Goal: Task Accomplishment & Management: Manage account settings

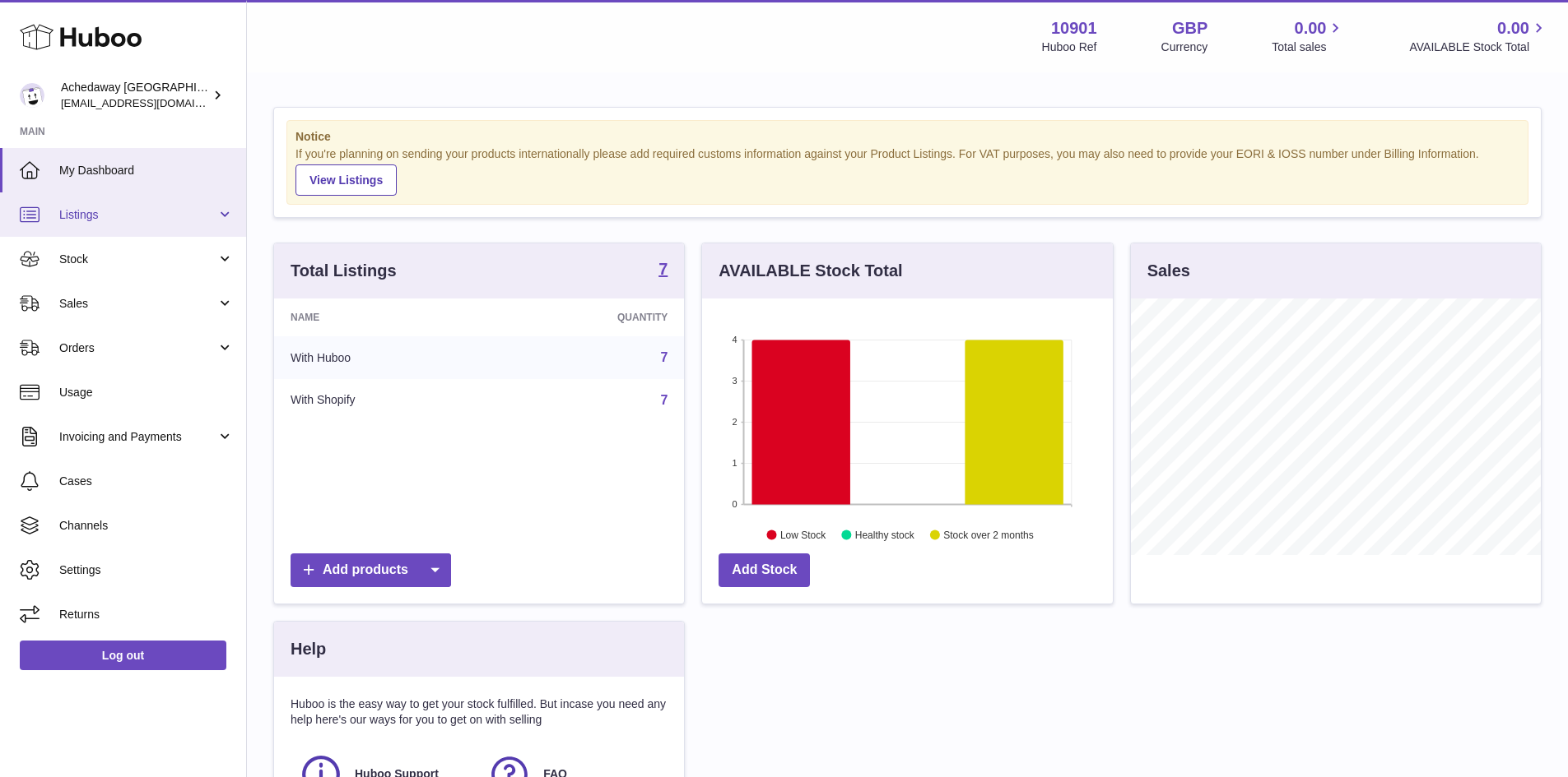
scroll to position [257, 411]
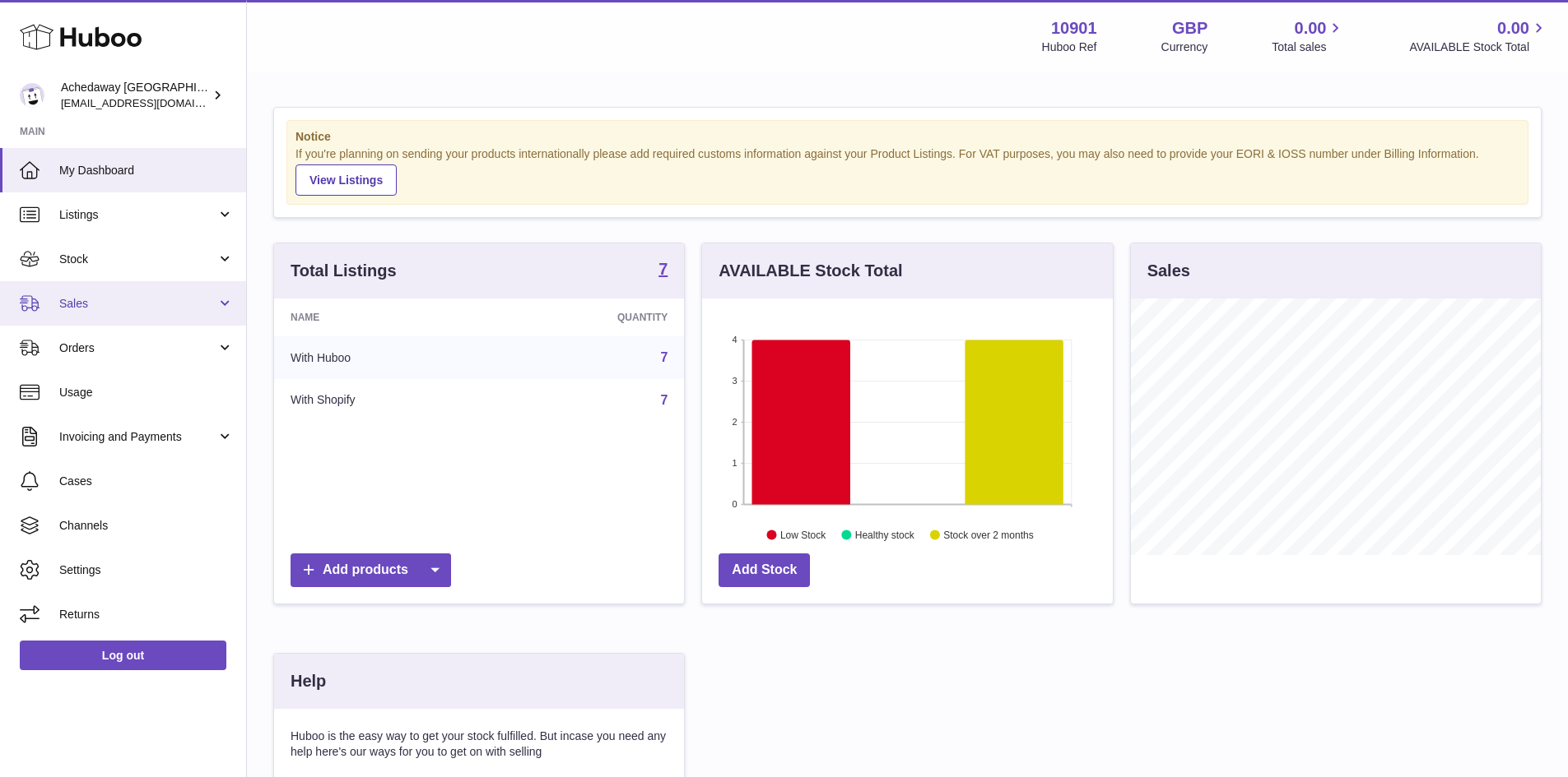
click at [200, 315] on link "Sales" at bounding box center [122, 303] width 246 height 45
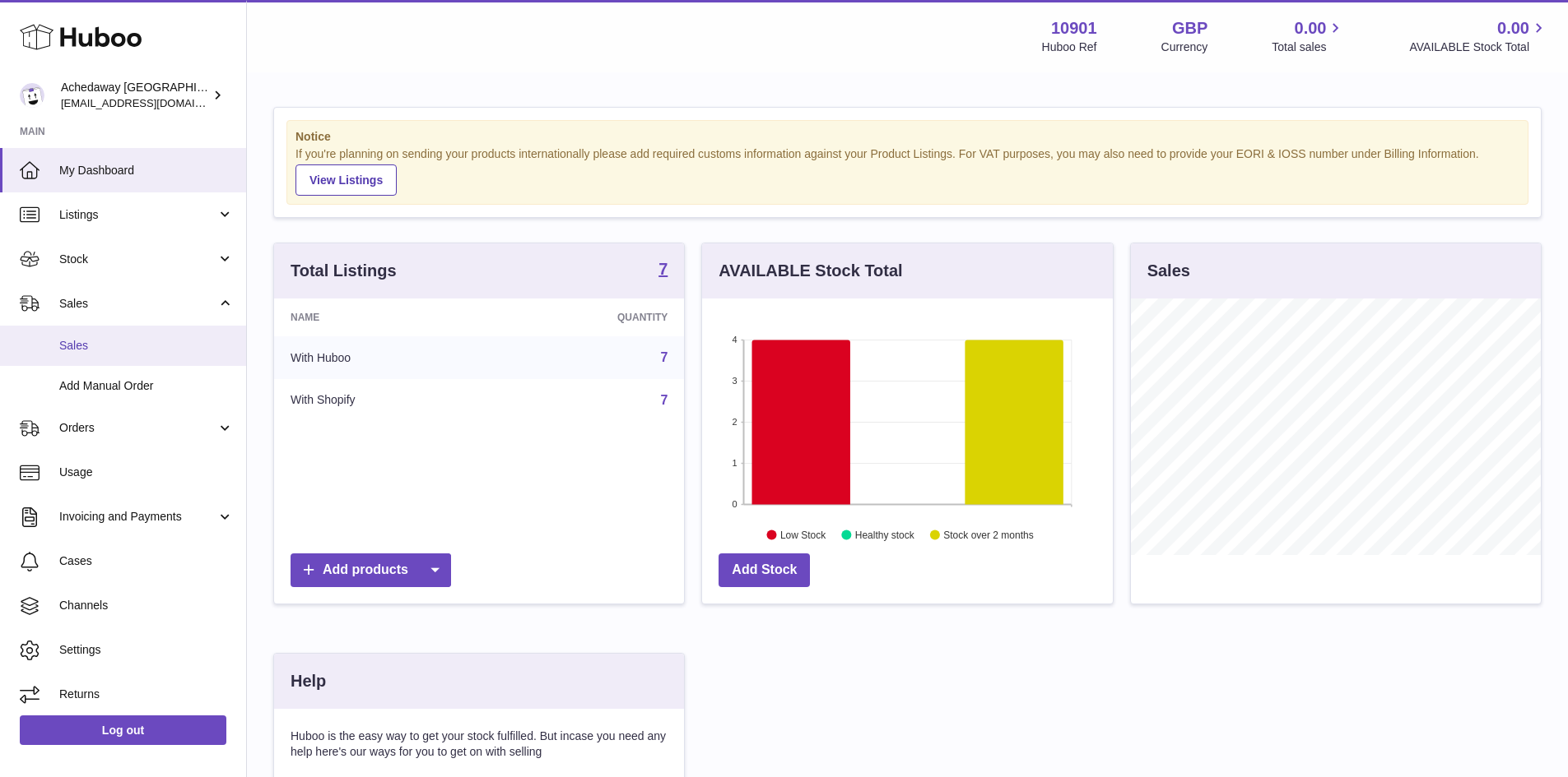
click at [211, 354] on link "Sales" at bounding box center [122, 346] width 246 height 40
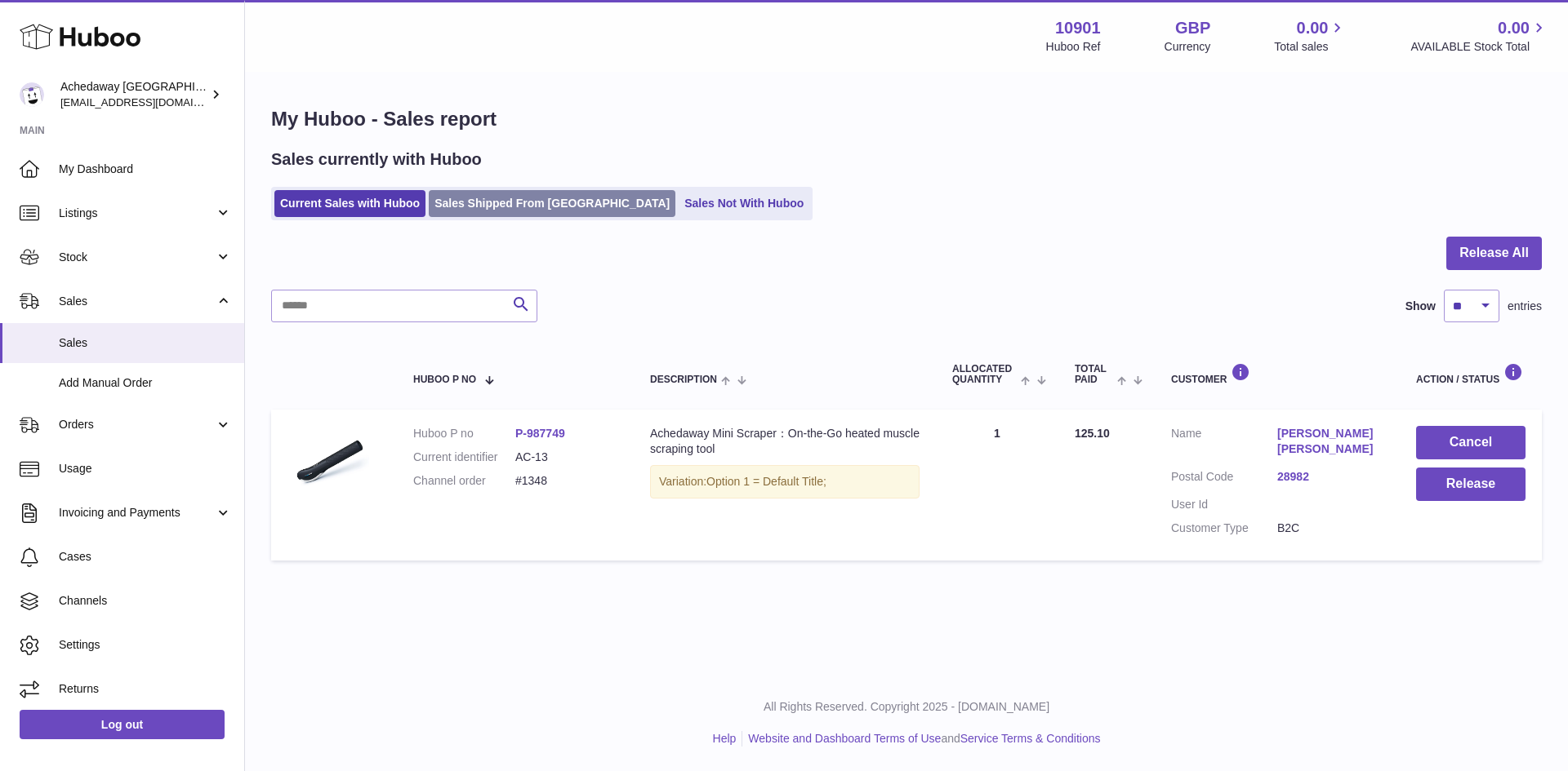
click at [507, 203] on link "Sales Shipped From [GEOGRAPHIC_DATA]" at bounding box center [552, 203] width 246 height 27
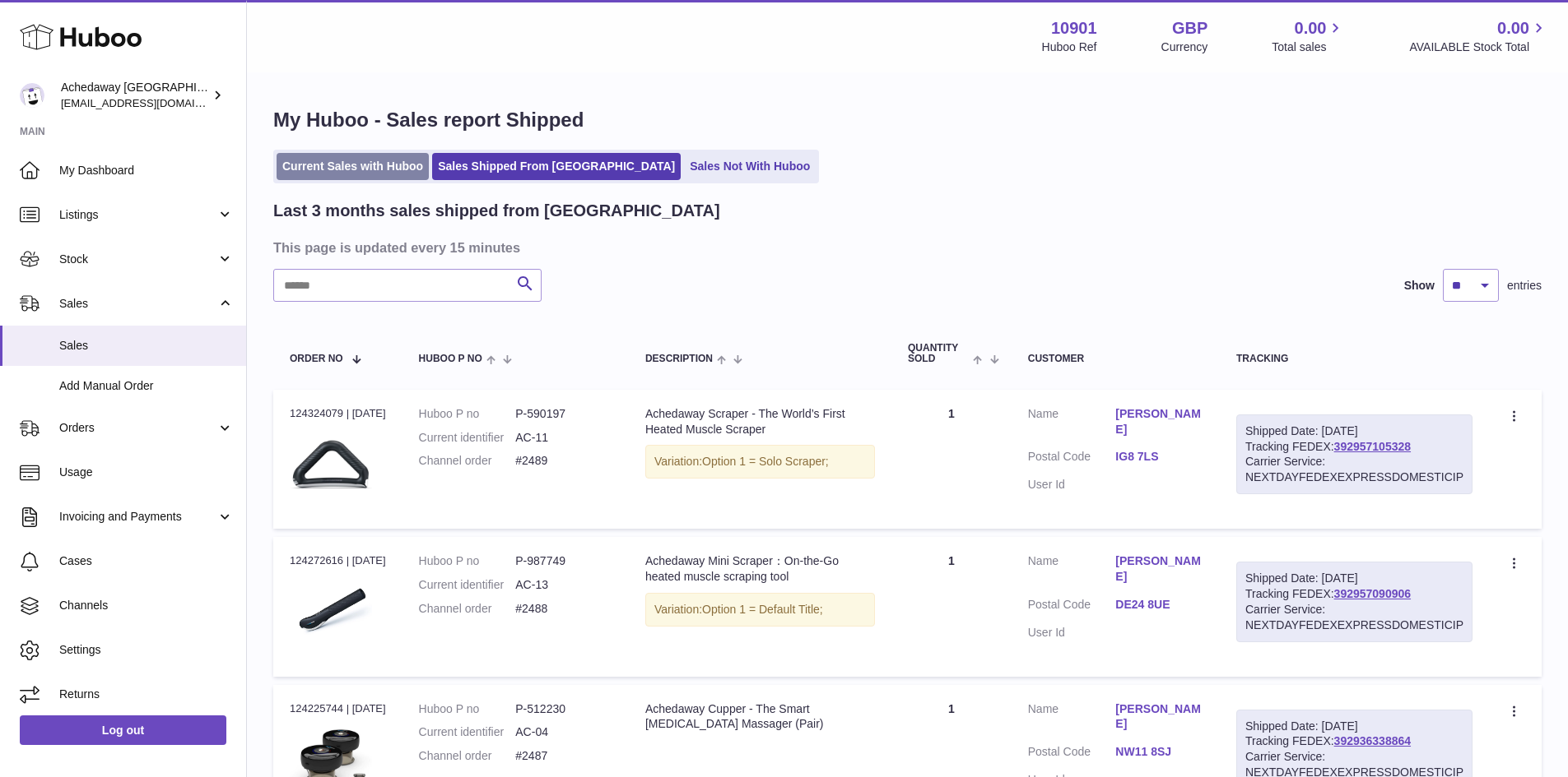
click at [371, 158] on link "Current Sales with Huboo" at bounding box center [352, 166] width 152 height 27
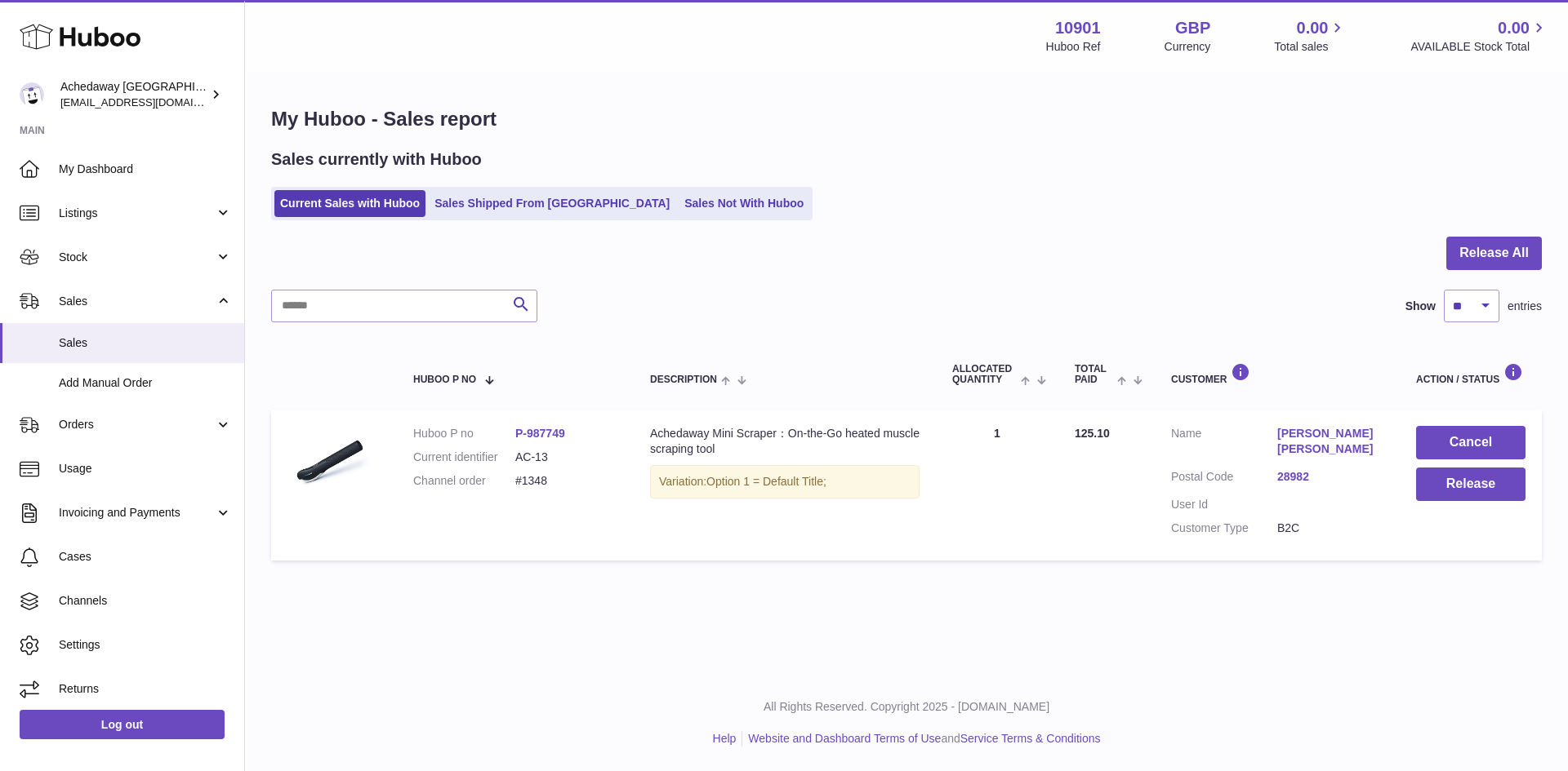
click at [522, 179] on div "Sales currently with Huboo Current Sales with Huboo Sales Shipped From Huboo Sa…" at bounding box center [906, 184] width 1270 height 72
click at [527, 198] on link "Sales Shipped From [GEOGRAPHIC_DATA]" at bounding box center [552, 203] width 246 height 27
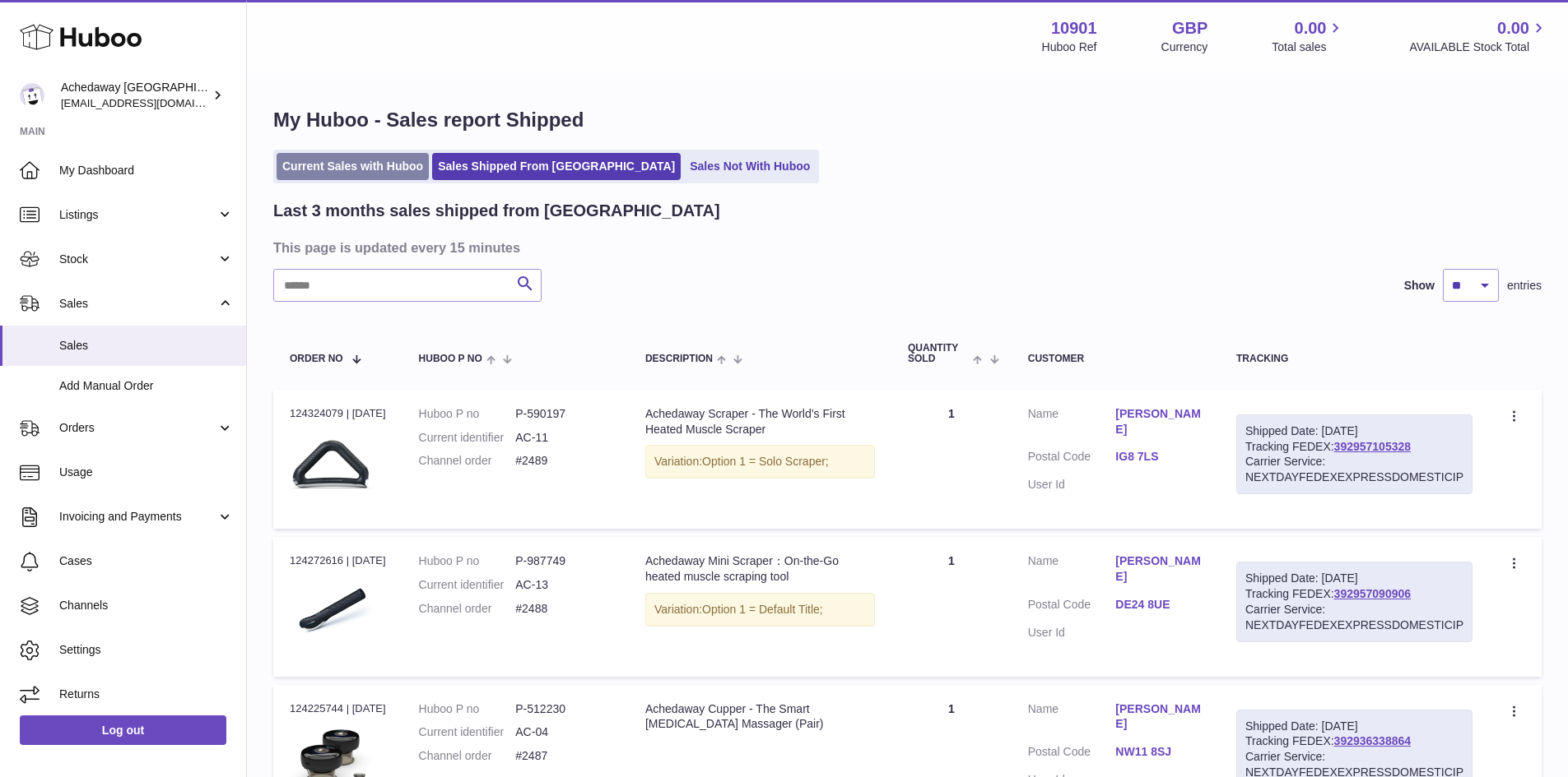
click at [360, 170] on link "Current Sales with Huboo" at bounding box center [352, 166] width 152 height 27
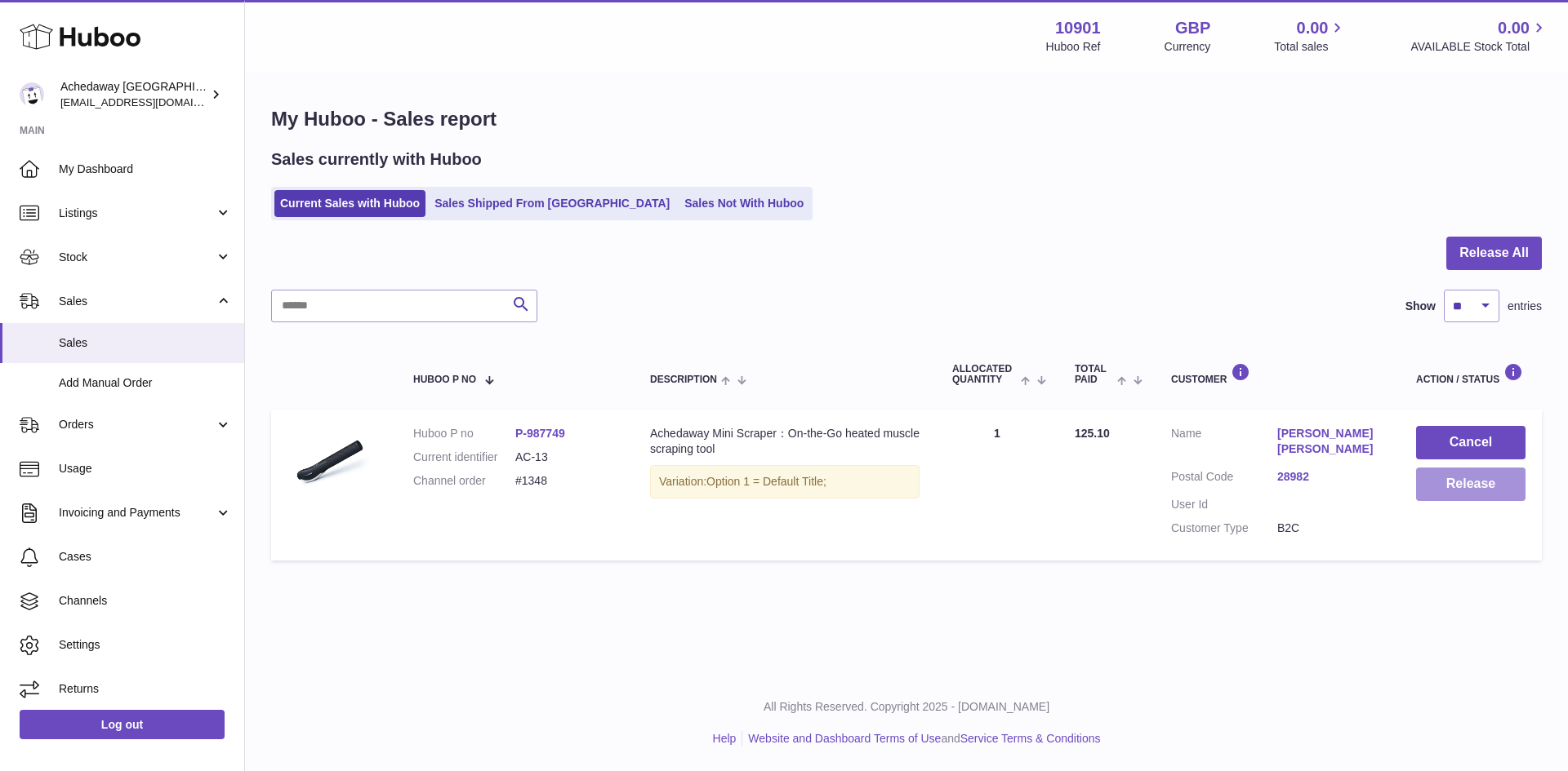
click at [1430, 487] on button "Release" at bounding box center [1471, 484] width 109 height 34
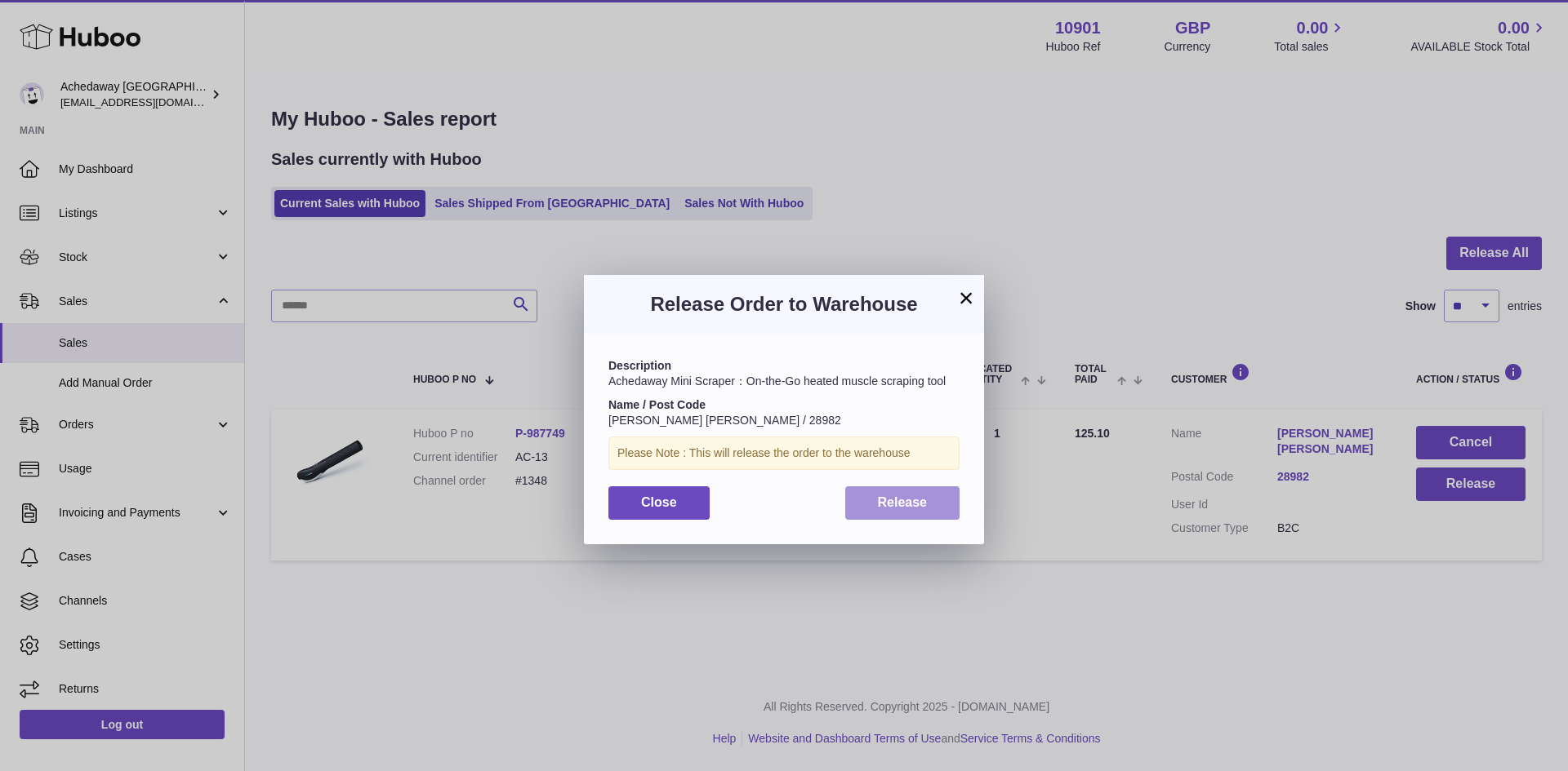
click at [940, 518] on button "Release" at bounding box center [902, 503] width 115 height 34
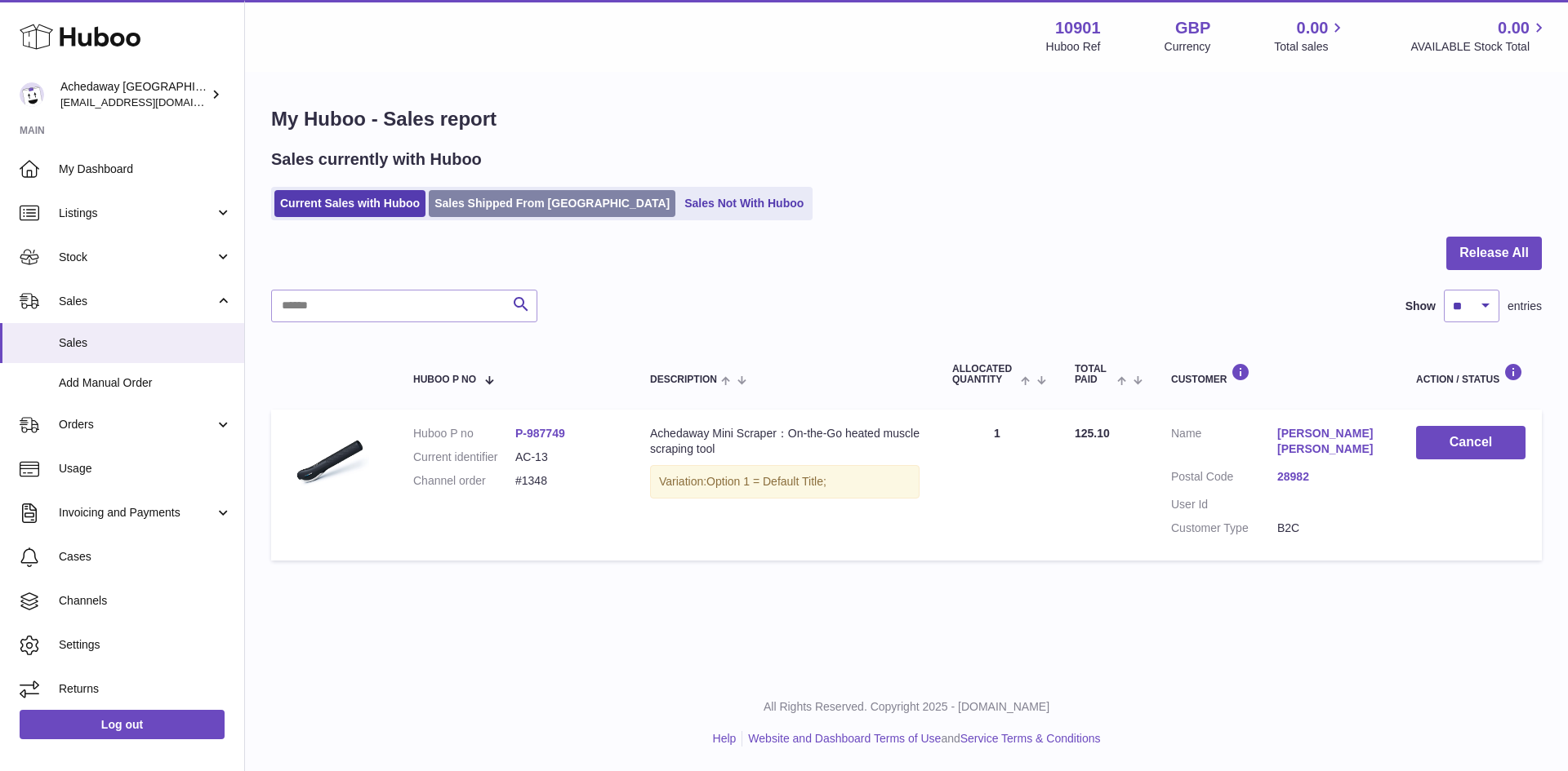
click at [476, 193] on link "Sales Shipped From [GEOGRAPHIC_DATA]" at bounding box center [552, 203] width 246 height 27
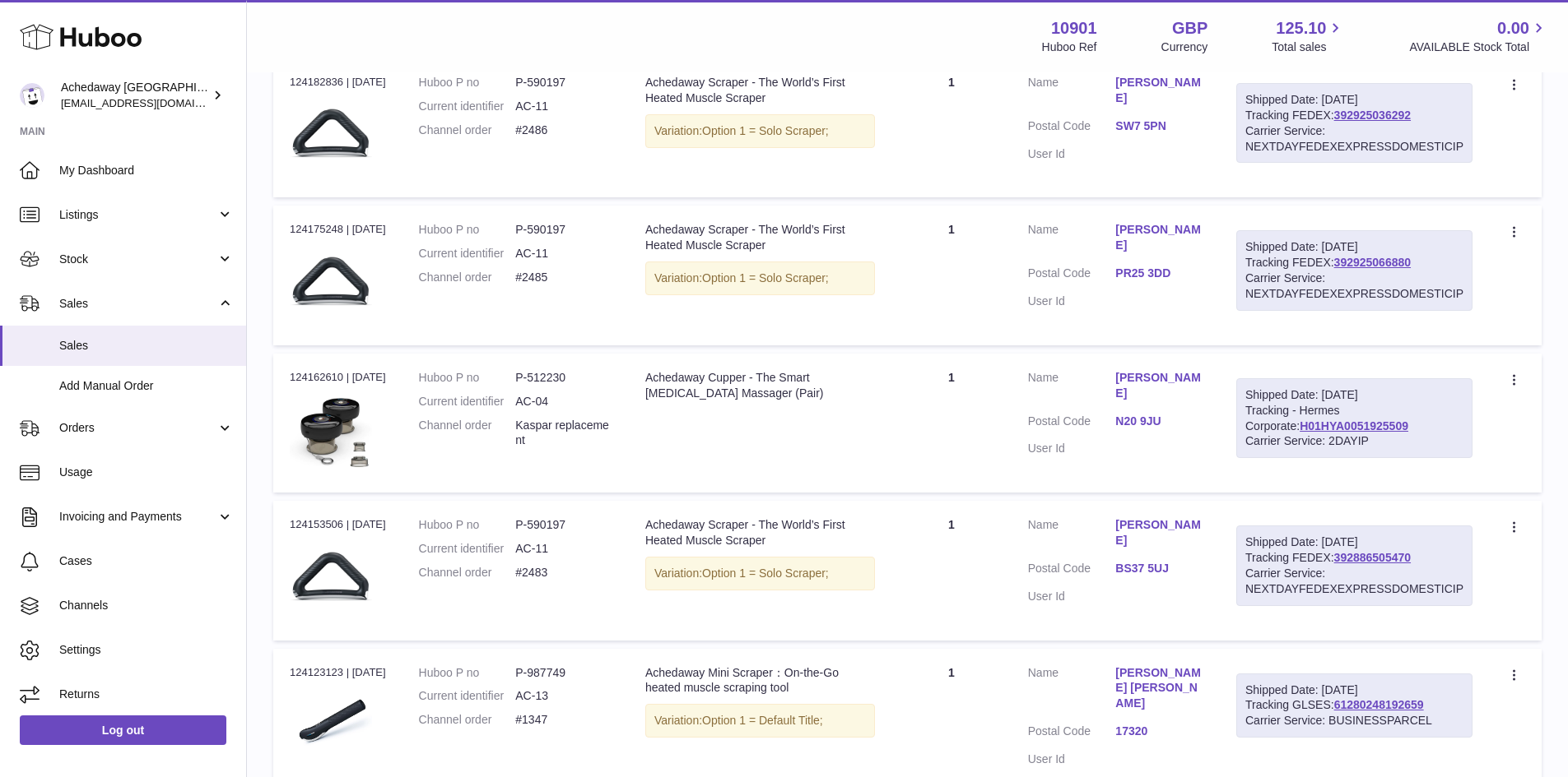
scroll to position [1233, 0]
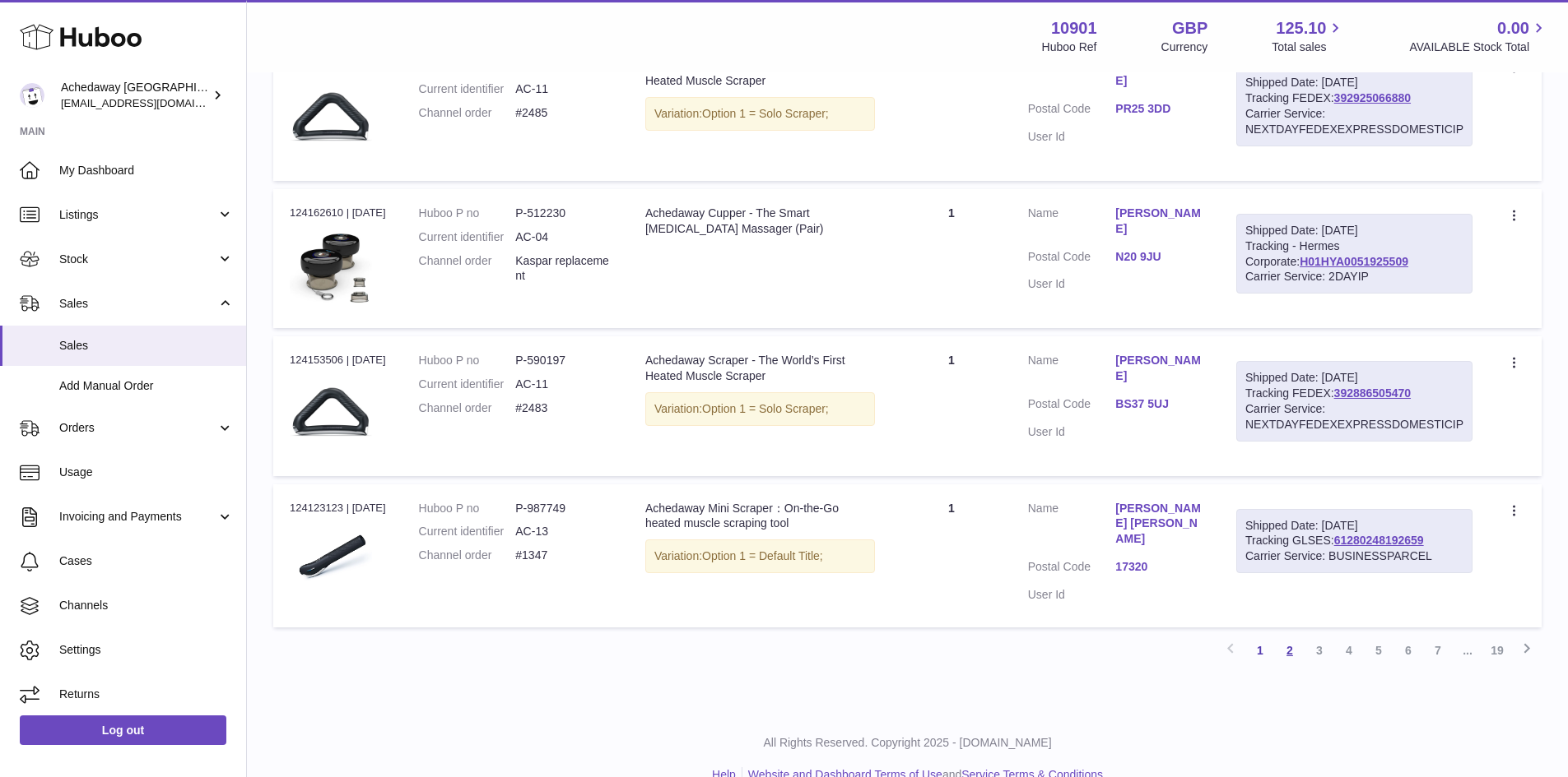
click at [1286, 647] on link "2" at bounding box center [1290, 650] width 30 height 30
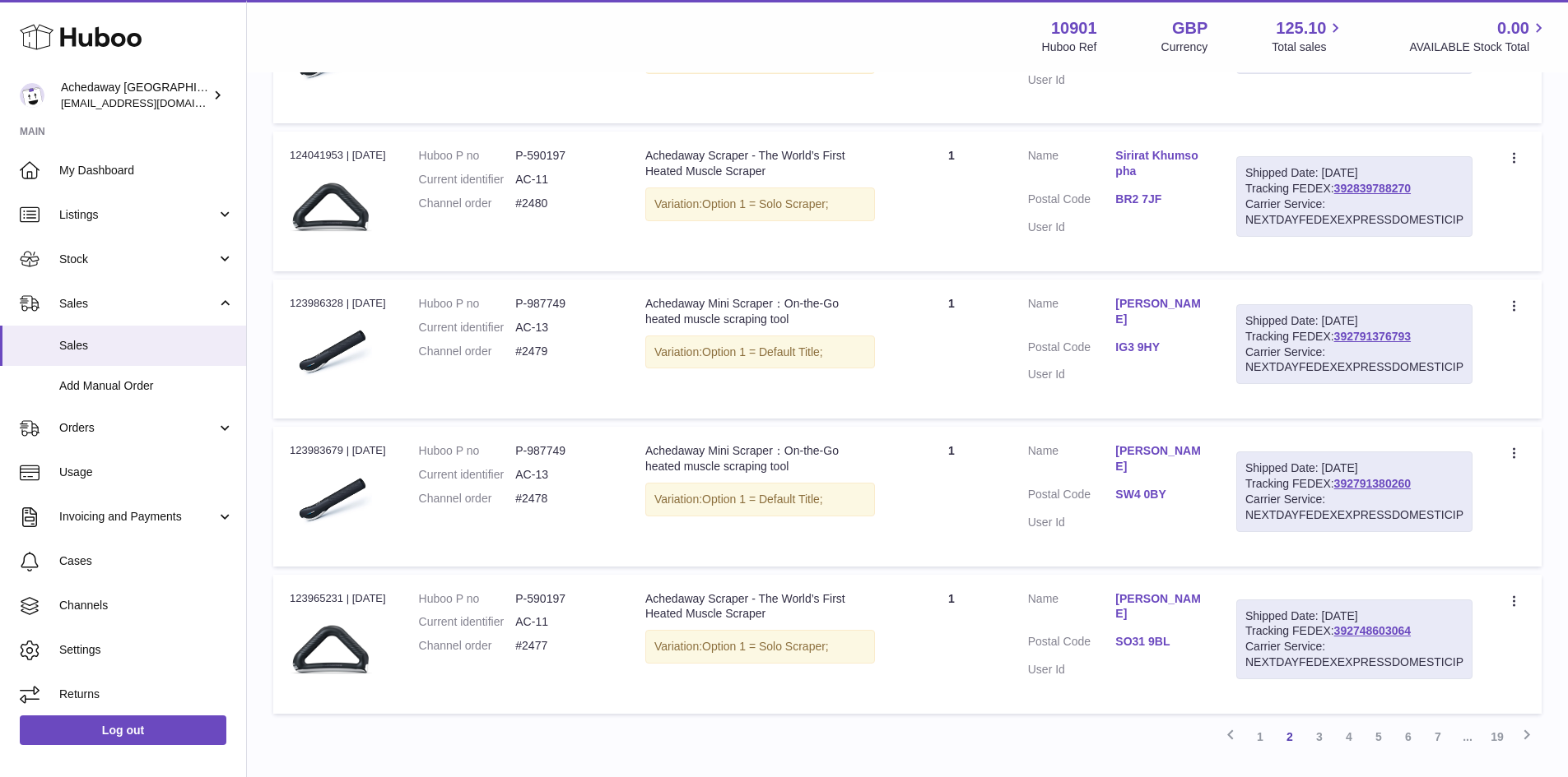
scroll to position [1225, 0]
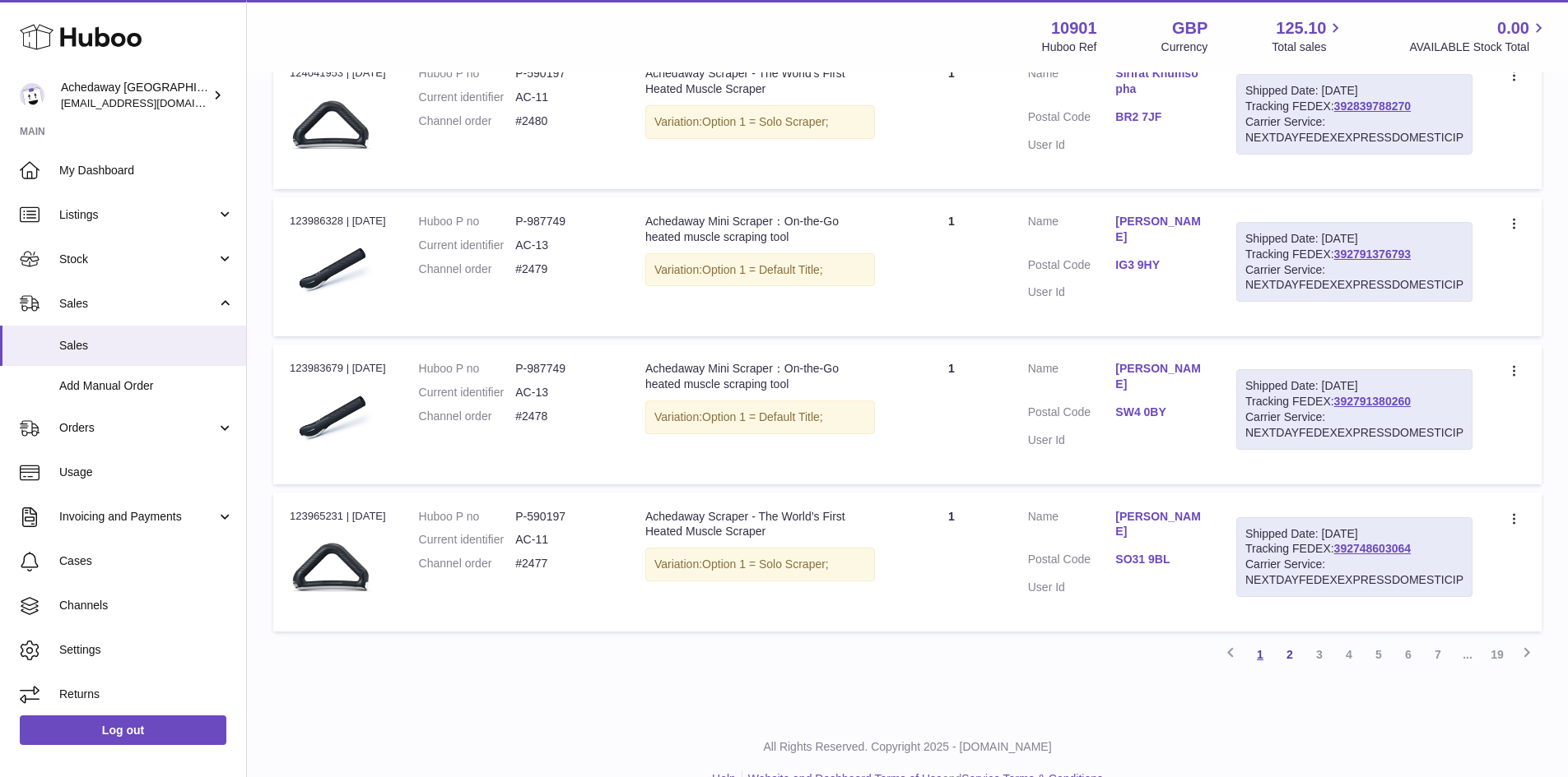
click at [1256, 649] on link "1" at bounding box center [1260, 655] width 30 height 30
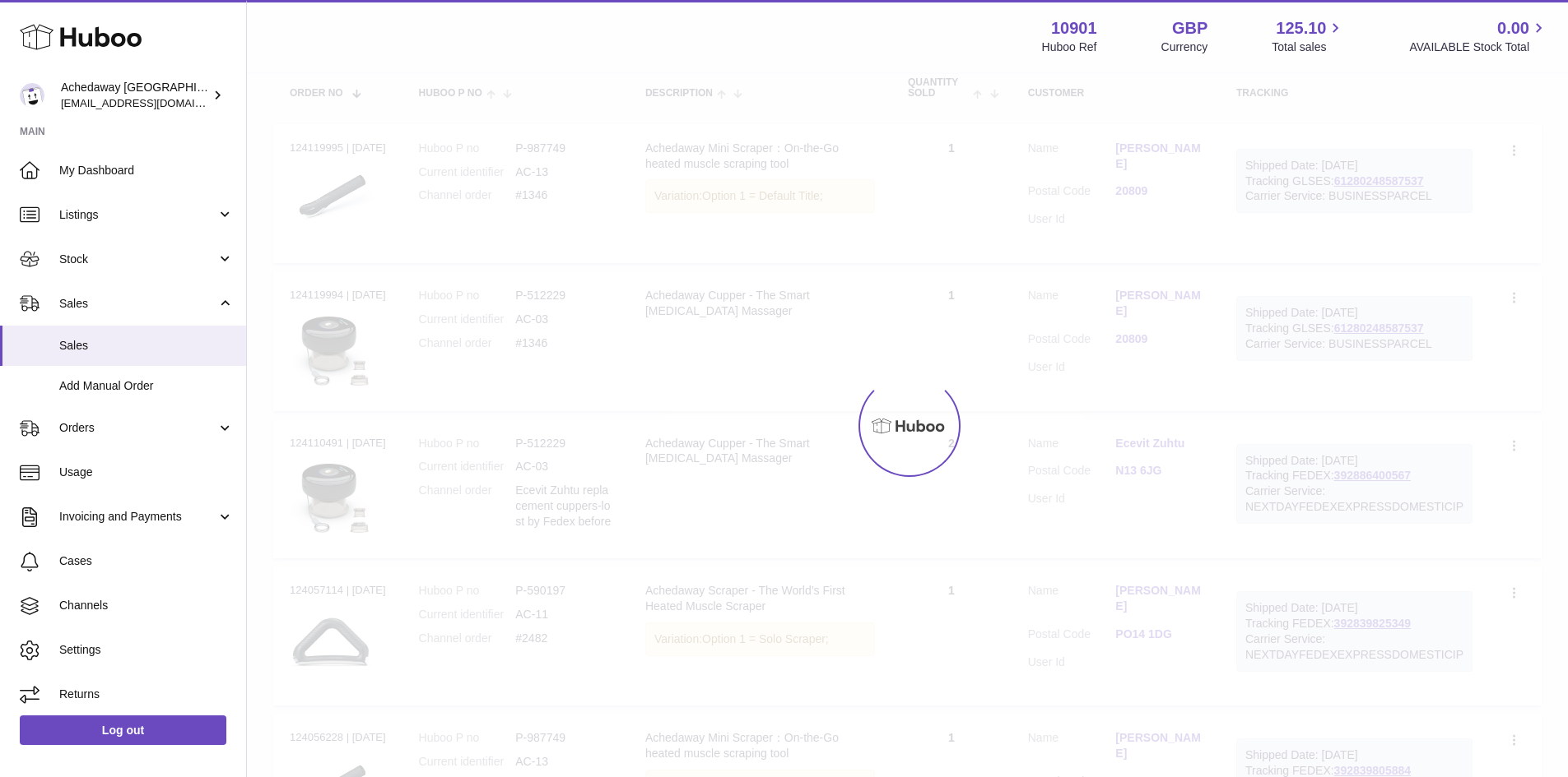
scroll to position [74, 0]
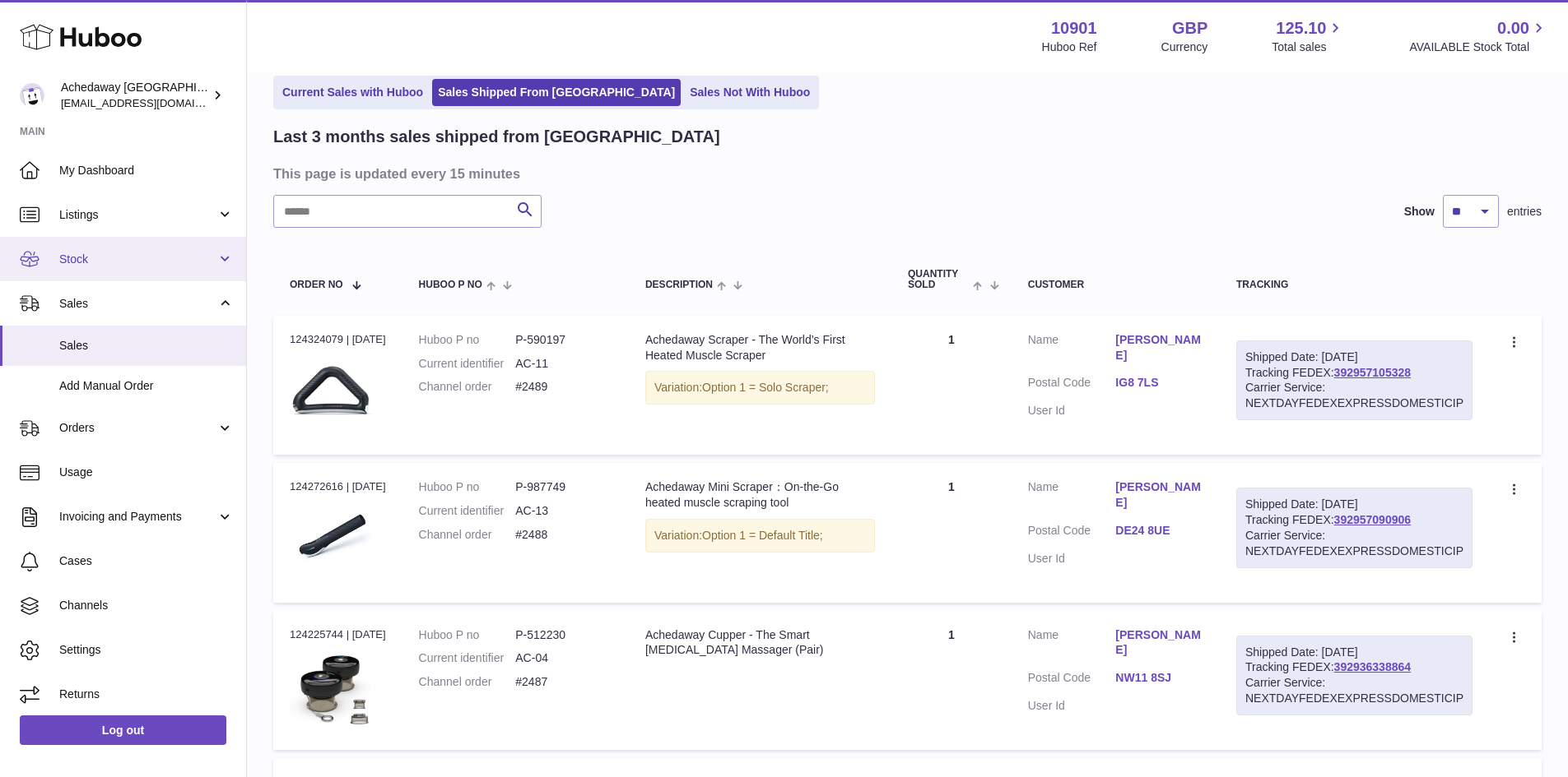
click at [129, 254] on span "Stock" at bounding box center [138, 260] width 157 height 16
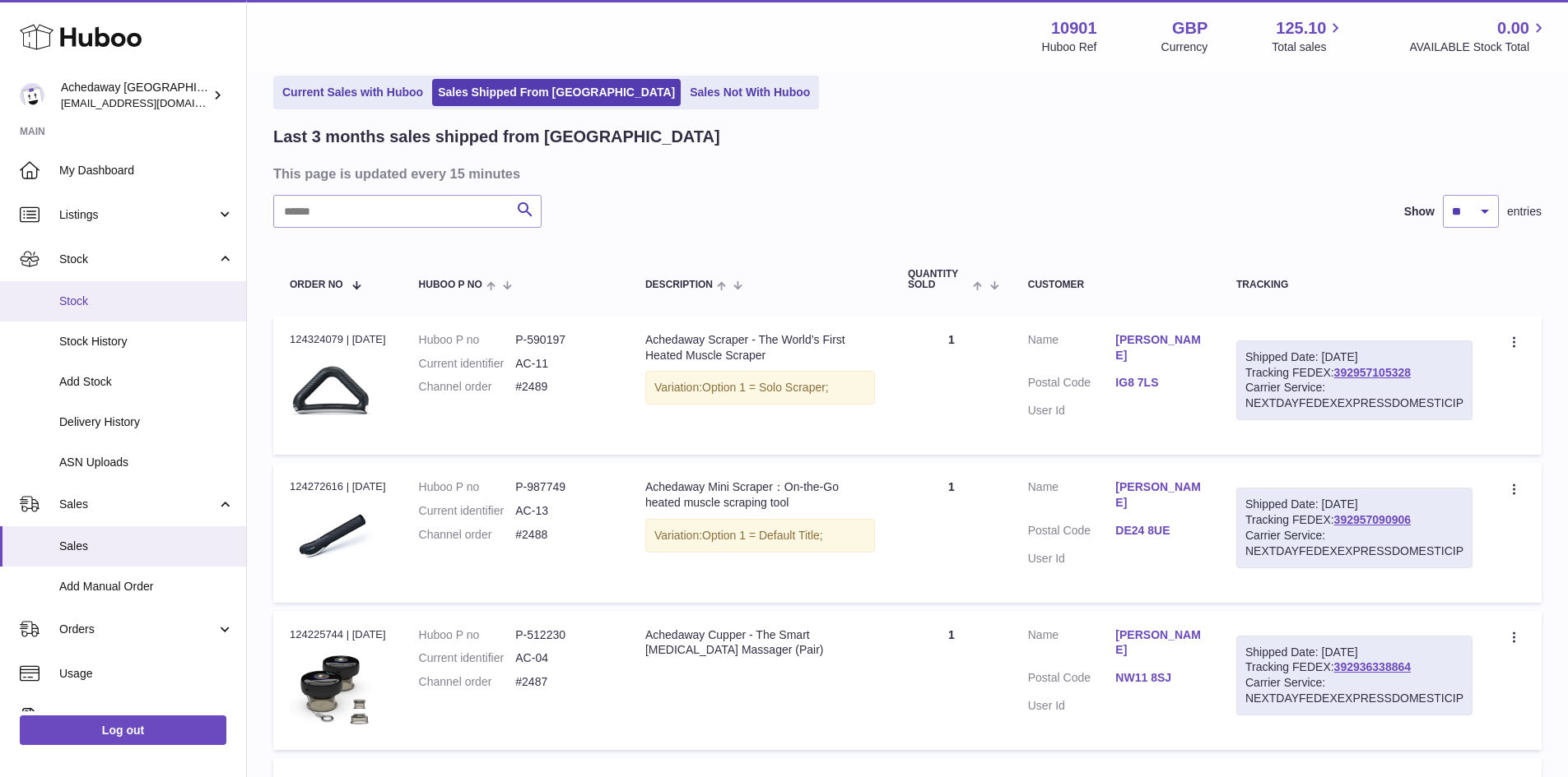
click at [149, 295] on span "Stock" at bounding box center [146, 302] width 174 height 16
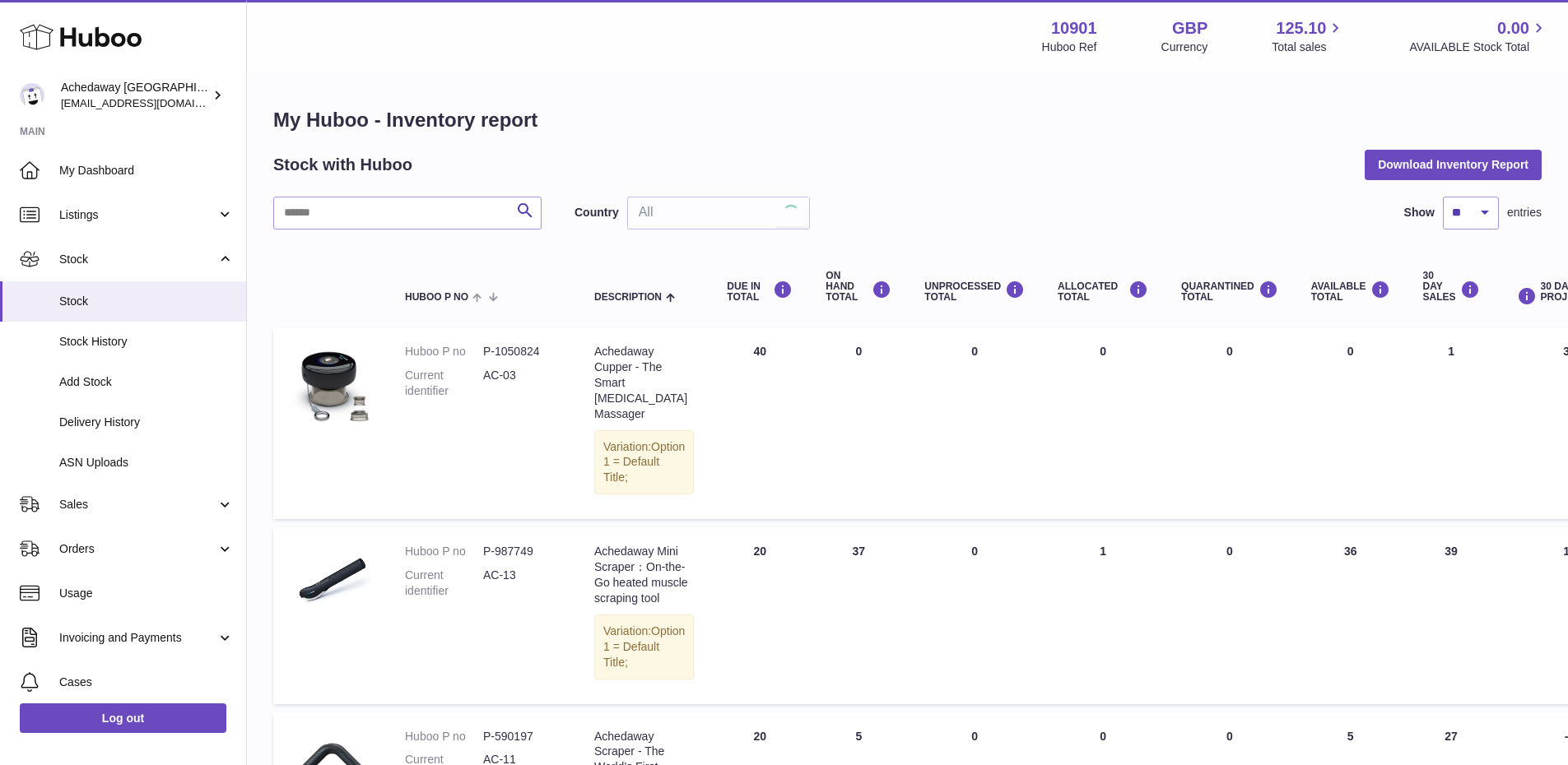
click at [739, 198] on div "All" at bounding box center [718, 213] width 183 height 33
click at [691, 270] on span "GB" at bounding box center [718, 279] width 181 height 33
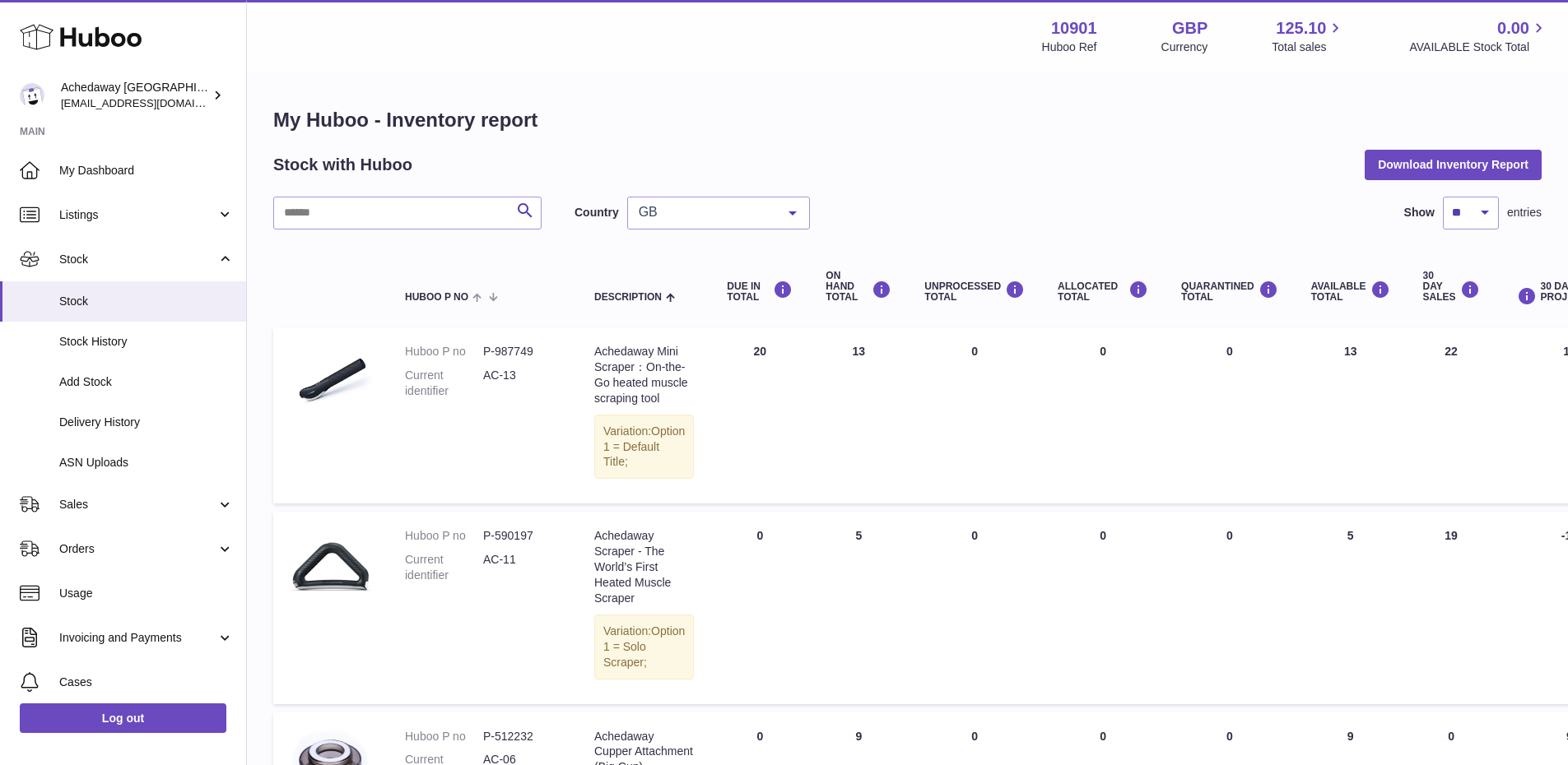
click at [672, 205] on span "GB" at bounding box center [705, 212] width 142 height 17
click at [653, 303] on span "ES" at bounding box center [718, 312] width 181 height 33
click at [690, 216] on span "ES" at bounding box center [705, 212] width 142 height 17
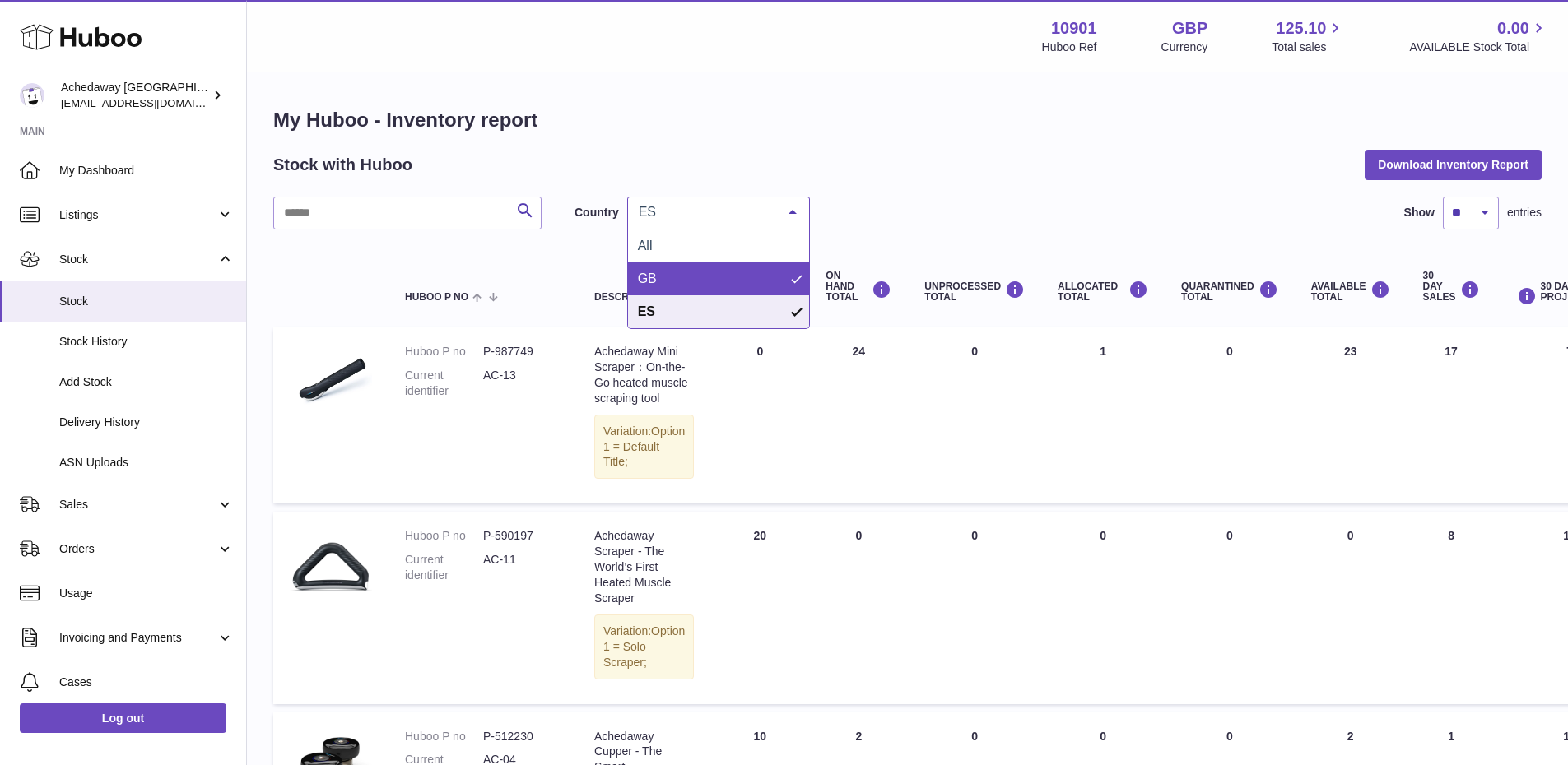
click at [683, 272] on span "GB" at bounding box center [718, 279] width 181 height 33
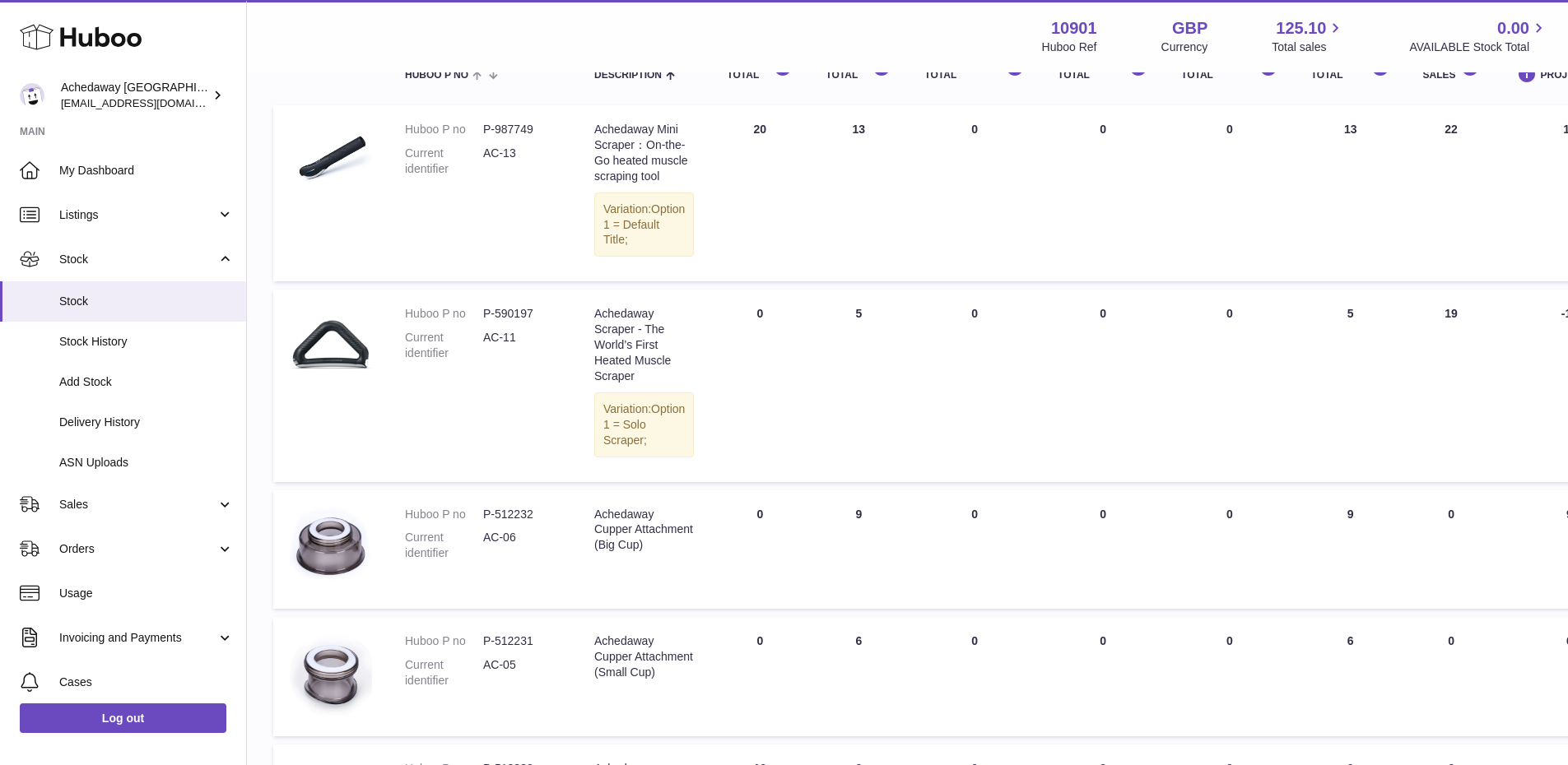
scroll to position [634, 0]
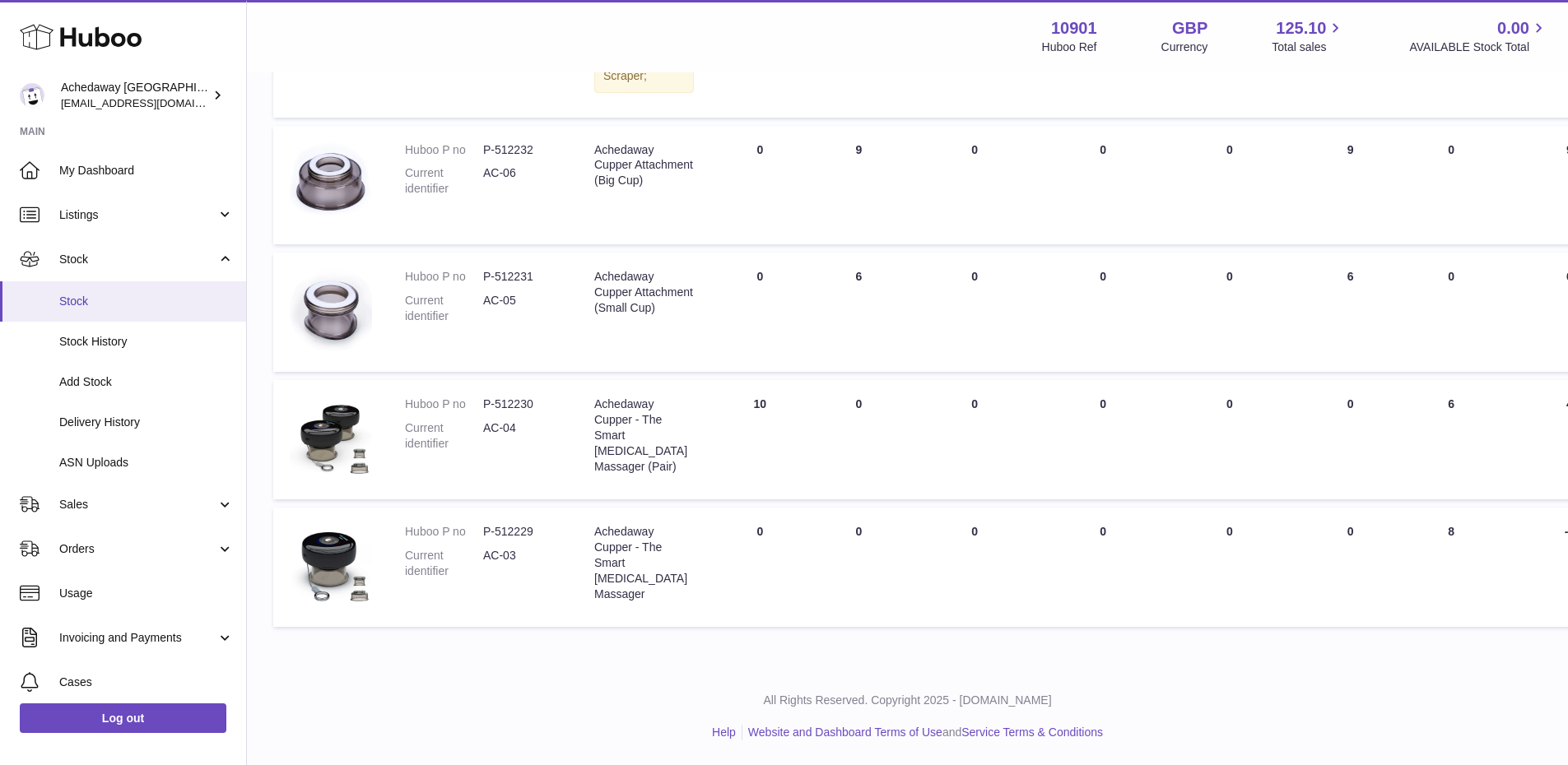
click at [78, 313] on link "Stock" at bounding box center [122, 302] width 246 height 40
click at [87, 227] on link "Listings" at bounding box center [122, 214] width 246 height 45
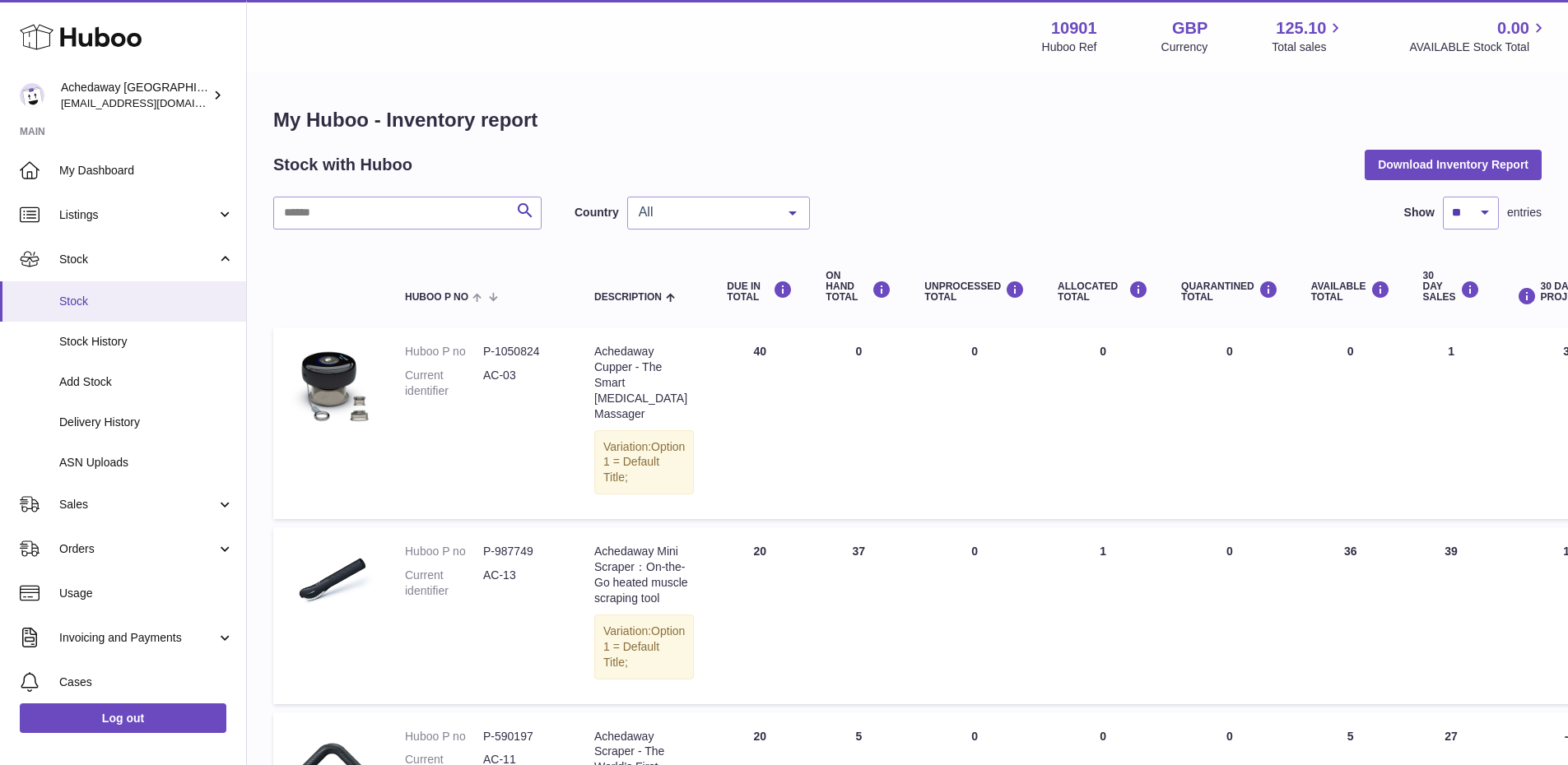
click at [123, 300] on span "Stock" at bounding box center [146, 302] width 174 height 16
click at [166, 304] on span "Stock" at bounding box center [146, 302] width 174 height 16
click at [169, 294] on span "Stock" at bounding box center [146, 302] width 174 height 16
